Goal: Download file/media

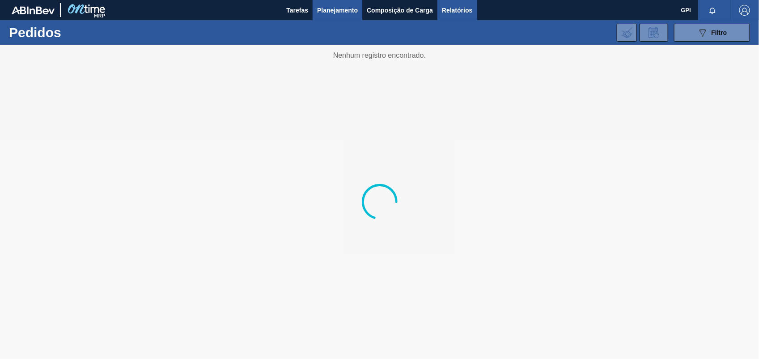
drag, startPoint x: 429, startPoint y: 8, endPoint x: 439, endPoint y: 8, distance: 10.3
click at [429, 8] on span "Composição de Carga" at bounding box center [400, 10] width 66 height 11
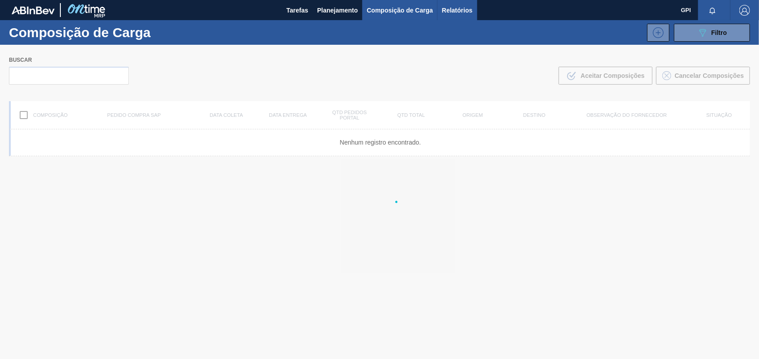
click at [471, 8] on span "Relatórios" at bounding box center [457, 10] width 30 height 11
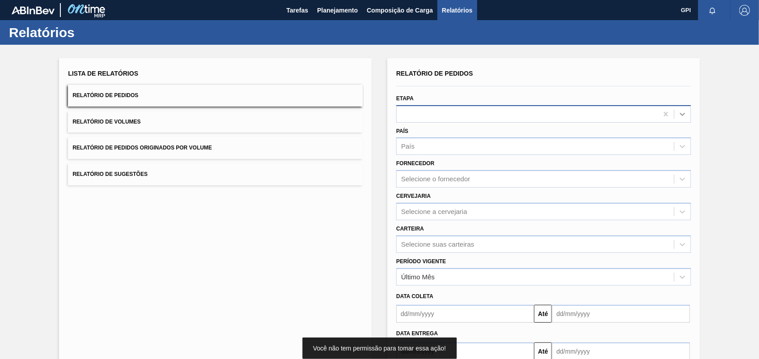
click at [678, 112] on icon at bounding box center [682, 114] width 9 height 9
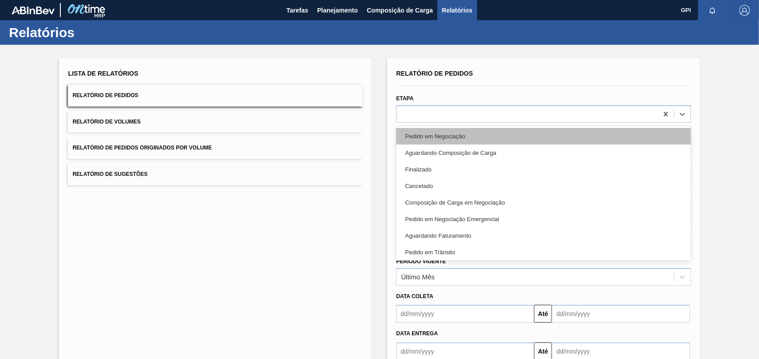
click at [426, 141] on div "Pedido em Negociação" at bounding box center [543, 136] width 295 height 17
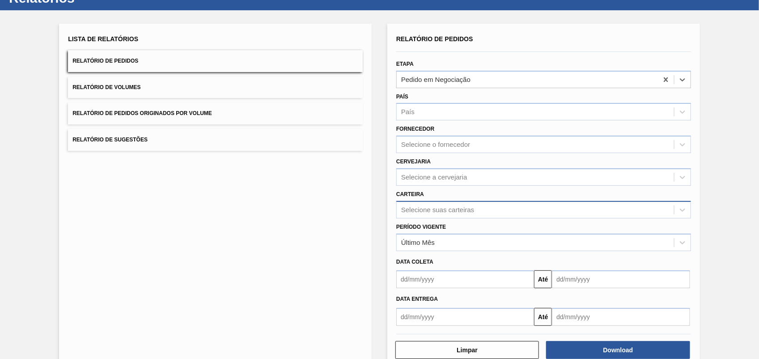
scroll to position [54, 0]
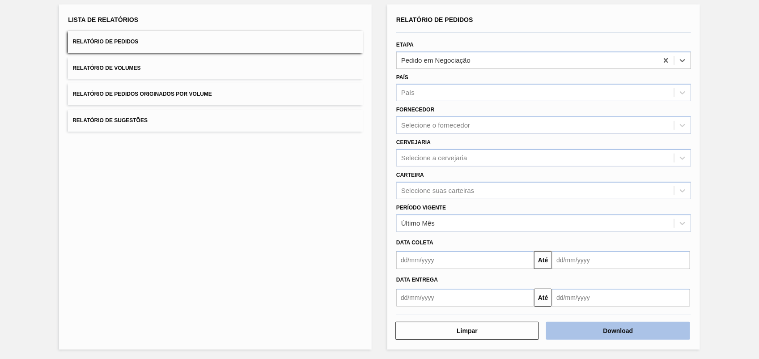
click at [663, 328] on button "Download" at bounding box center [618, 330] width 144 height 18
